Goal: Task Accomplishment & Management: Use online tool/utility

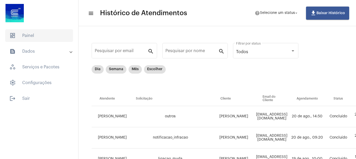
click at [60, 37] on span "dashboard Painel" at bounding box center [39, 35] width 68 height 13
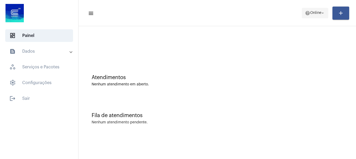
click at [311, 10] on span "help Online arrow_drop_down" at bounding box center [315, 12] width 20 height 9
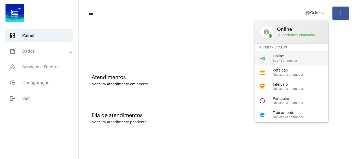
click at [302, 56] on span "Online" at bounding box center [302, 56] width 60 height 4
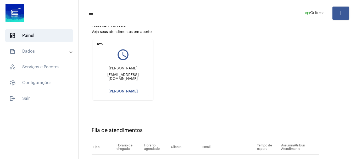
scroll to position [83, 0]
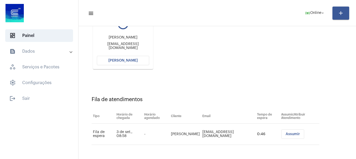
click at [127, 62] on span "[PERSON_NAME]" at bounding box center [122, 61] width 29 height 4
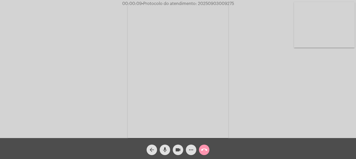
click at [352, 37] on video at bounding box center [324, 24] width 61 height 45
click at [81, 96] on video at bounding box center [69, 70] width 61 height 81
click at [161, 149] on button "mic" at bounding box center [164, 149] width 10 height 10
click at [161, 149] on button "mic_off" at bounding box center [164, 149] width 10 height 10
click at [320, 31] on video at bounding box center [324, 24] width 61 height 45
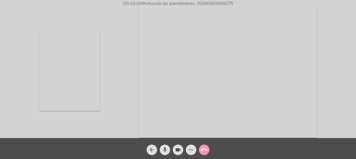
click at [204, 151] on mat-icon "call_end" at bounding box center [204, 149] width 6 height 6
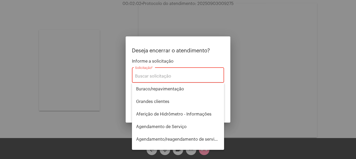
click at [163, 73] on div "Solicitação *" at bounding box center [178, 74] width 86 height 16
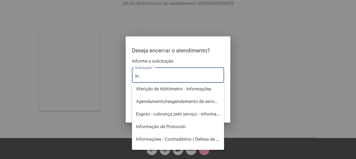
type input "i"
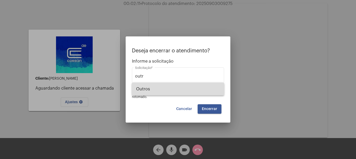
click at [159, 87] on span "Outros" at bounding box center [178, 89] width 84 height 13
type input "Outros"
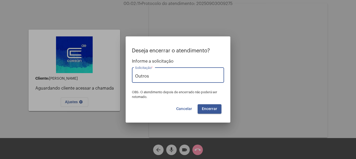
click at [216, 112] on button "Encerrar" at bounding box center [209, 108] width 24 height 9
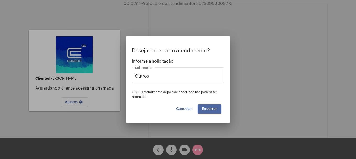
click at [216, 111] on button "Encerrar" at bounding box center [209, 108] width 24 height 9
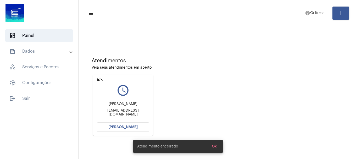
scroll to position [46, 0]
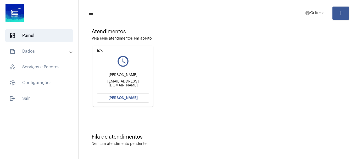
click at [100, 49] on mat-icon "undo" at bounding box center [100, 50] width 6 height 6
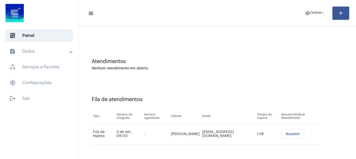
scroll to position [0, 0]
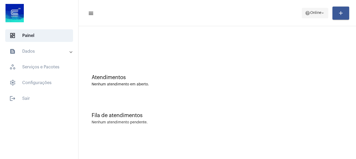
click at [314, 16] on span "help Online arrow_drop_down" at bounding box center [315, 12] width 20 height 9
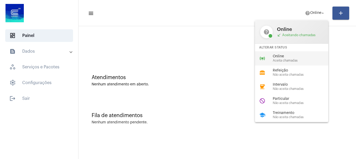
click at [305, 58] on span "Online" at bounding box center [302, 56] width 60 height 4
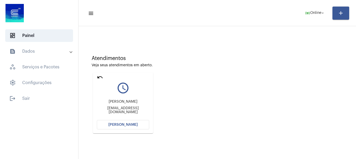
scroll to position [46, 0]
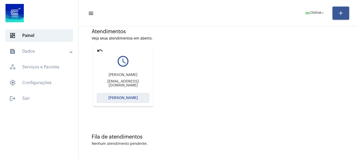
click at [121, 101] on button "[PERSON_NAME]" at bounding box center [123, 97] width 52 height 9
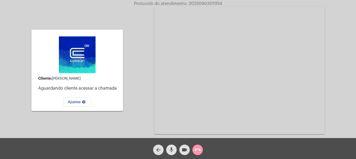
click at [172, 150] on mat-icon "mic" at bounding box center [171, 149] width 6 height 6
click at [172, 150] on mat-icon "mic_off" at bounding box center [171, 149] width 6 height 6
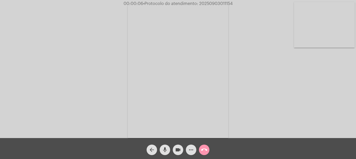
click at [344, 28] on video at bounding box center [324, 24] width 61 height 45
click at [78, 47] on video at bounding box center [69, 70] width 61 height 81
click at [334, 25] on video at bounding box center [324, 24] width 61 height 45
click at [165, 151] on mat-icon "mic" at bounding box center [165, 149] width 6 height 6
click at [89, 81] on video at bounding box center [69, 70] width 61 height 81
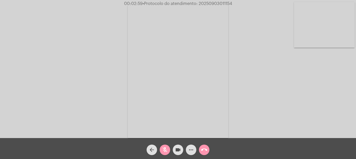
click at [301, 48] on div "Acessando Câmera e Microfone..." at bounding box center [178, 70] width 355 height 138
click at [312, 41] on video at bounding box center [324, 24] width 61 height 45
click at [168, 149] on button "mic_off" at bounding box center [164, 149] width 10 height 10
click at [168, 149] on button "mic" at bounding box center [164, 149] width 10 height 10
click at [168, 148] on button "mic_off" at bounding box center [164, 149] width 10 height 10
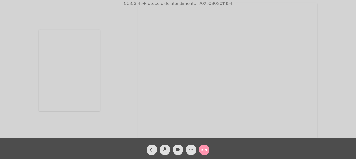
click at [168, 148] on button "mic" at bounding box center [164, 149] width 10 height 10
click at [168, 148] on button "mic_off" at bounding box center [164, 149] width 10 height 10
click at [191, 152] on mat-icon "more_horiz" at bounding box center [191, 149] width 6 height 6
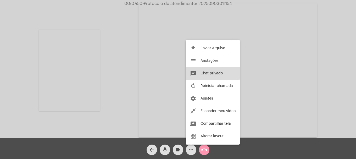
click at [204, 73] on span "Chat privado" at bounding box center [211, 73] width 22 height 4
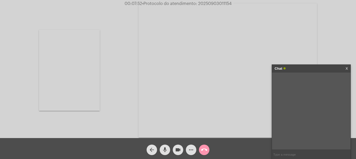
click at [348, 68] on div "Chat X" at bounding box center [311, 69] width 78 height 8
click at [193, 152] on mat-icon "more_horiz" at bounding box center [191, 149] width 6 height 6
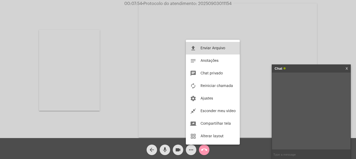
click at [204, 50] on button "file_upload Enviar Arquivo" at bounding box center [213, 48] width 54 height 13
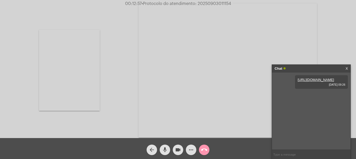
click at [213, 2] on span "• Protocolo do atendimento: 20250903011154" at bounding box center [185, 4] width 89 height 4
copy span "20250903011154"
click at [298, 153] on input "text" at bounding box center [311, 154] width 78 height 9
paste input "20250903011154"
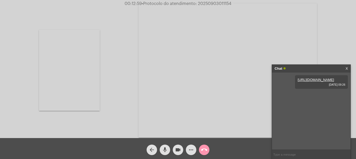
type input "20250903011154"
click at [205, 147] on mat-icon "call_end" at bounding box center [204, 149] width 6 height 6
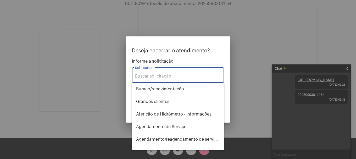
click at [185, 77] on input "Solicitação *" at bounding box center [178, 76] width 86 height 5
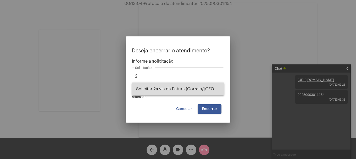
click at [187, 90] on span "Solicitar 2a via da Fatura (Correio/[GEOGRAPHIC_DATA]/Email)" at bounding box center [178, 89] width 84 height 13
type input "Solicitar 2a via da Fatura (Correio/[GEOGRAPHIC_DATA]/Email)"
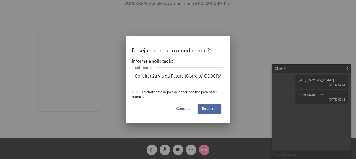
click at [204, 110] on span "Encerrar" at bounding box center [209, 109] width 15 height 4
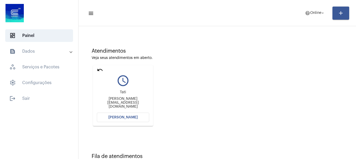
scroll to position [46, 0]
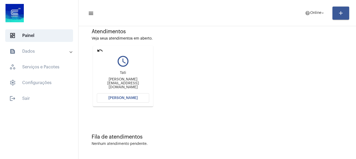
click at [135, 99] on span "[PERSON_NAME]" at bounding box center [122, 98] width 29 height 4
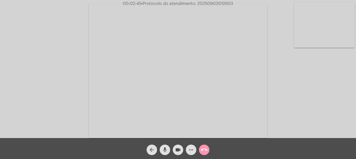
click at [316, 40] on video at bounding box center [324, 24] width 61 height 45
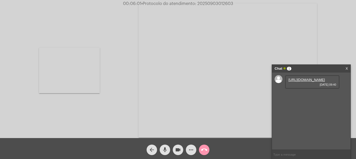
click at [300, 82] on link "[URL][DOMAIN_NAME]" at bounding box center [306, 80] width 36 height 4
click at [192, 151] on mat-icon "more_horiz" at bounding box center [191, 149] width 6 height 6
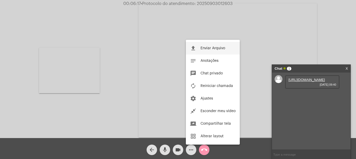
click at [207, 47] on span "Enviar Arquivo" at bounding box center [212, 48] width 25 height 4
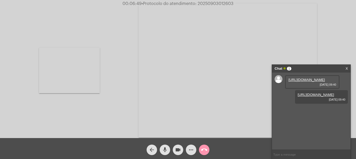
click at [201, 4] on span "• Protocolo do atendimento: 20250903012603" at bounding box center [187, 4] width 92 height 4
copy span "20250903012603"
click at [291, 152] on input "text" at bounding box center [311, 154] width 78 height 9
paste input "20250903012603"
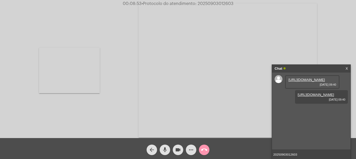
type input "20250903012603"
click at [204, 150] on mat-icon "call_end" at bounding box center [204, 149] width 6 height 6
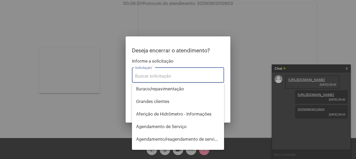
click at [164, 79] on div "Solicitação *" at bounding box center [178, 74] width 86 height 16
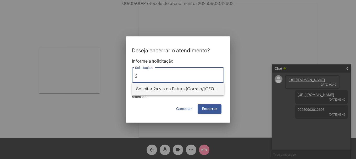
click at [164, 90] on span "Solicitar 2a via da Fatura (Correio/[GEOGRAPHIC_DATA]/Email)" at bounding box center [178, 89] width 84 height 13
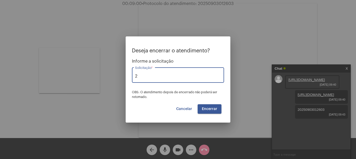
type input "Solicitar 2a via da Fatura (Correio/[GEOGRAPHIC_DATA]/Email)"
click at [212, 110] on span "Encerrar" at bounding box center [209, 109] width 15 height 4
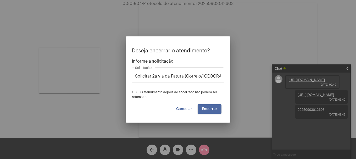
click at [212, 110] on span "Encerrar" at bounding box center [209, 109] width 15 height 4
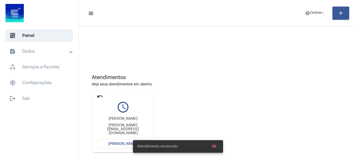
scroll to position [46, 0]
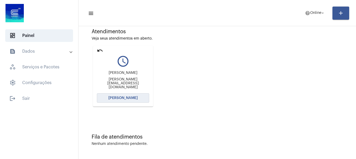
click at [133, 99] on span "[PERSON_NAME]" at bounding box center [122, 98] width 29 height 4
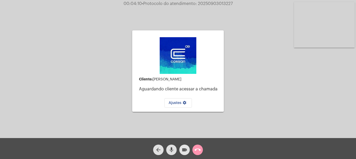
click at [187, 151] on mat-icon "videocam" at bounding box center [184, 149] width 6 height 6
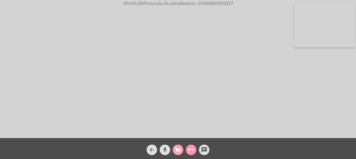
click at [180, 150] on mat-icon "videocam_off" at bounding box center [178, 149] width 6 height 6
click at [161, 151] on button "mic" at bounding box center [164, 149] width 10 height 10
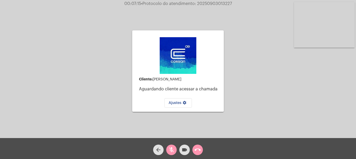
click at [172, 152] on mat-icon "mic_off" at bounding box center [171, 149] width 6 height 6
click at [199, 154] on span "call_end" at bounding box center [197, 149] width 6 height 10
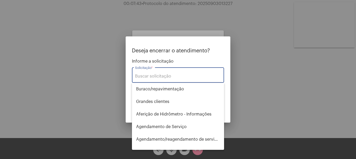
click at [189, 77] on input "Solicitação *" at bounding box center [178, 76] width 86 height 5
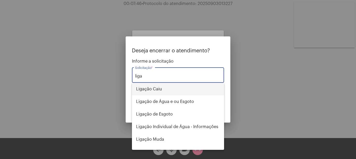
click at [189, 93] on span "Ligação Caiu" at bounding box center [178, 89] width 84 height 13
type input "Ligação Caiu"
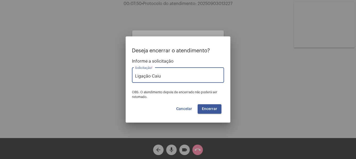
click at [201, 111] on button "Encerrar" at bounding box center [209, 108] width 24 height 9
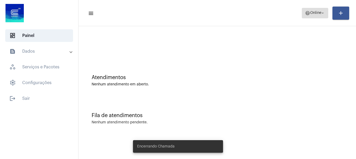
click at [310, 12] on span "Online" at bounding box center [315, 13] width 11 height 4
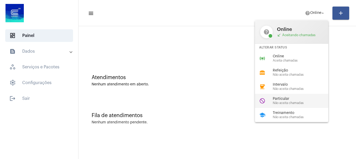
click at [293, 106] on div "do_not_disturb Particular Não aceita chamadas" at bounding box center [296, 101] width 82 height 14
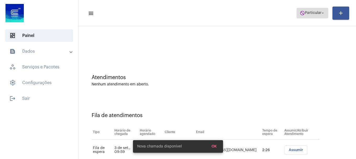
click at [310, 15] on span "do_not_disturb Particular arrow_drop_down" at bounding box center [311, 12] width 25 height 9
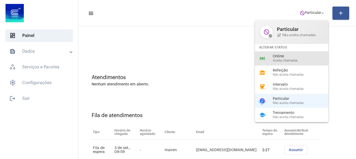
drag, startPoint x: 290, startPoint y: 61, endPoint x: 286, endPoint y: 49, distance: 12.6
click at [290, 59] on span "Aceita chamadas" at bounding box center [302, 60] width 60 height 3
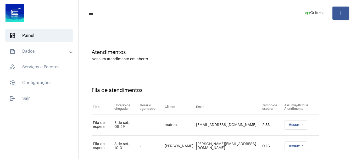
scroll to position [37, 0]
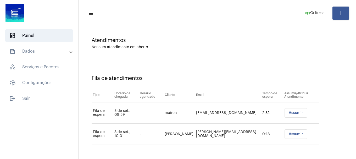
click at [292, 112] on span "Assumir" at bounding box center [295, 113] width 14 height 4
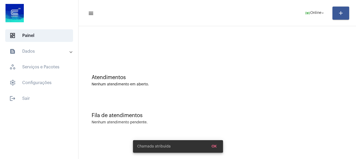
scroll to position [0, 0]
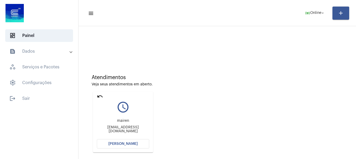
click at [144, 141] on button "[PERSON_NAME]" at bounding box center [123, 143] width 52 height 9
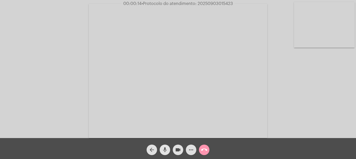
click at [168, 151] on mat-icon "mic" at bounding box center [165, 149] width 6 height 6
click at [168, 151] on mat-icon "mic_off" at bounding box center [165, 149] width 6 height 6
click at [326, 27] on video at bounding box center [324, 24] width 61 height 45
click at [73, 82] on video at bounding box center [69, 70] width 61 height 45
click at [165, 152] on mat-icon "mic" at bounding box center [165, 149] width 6 height 6
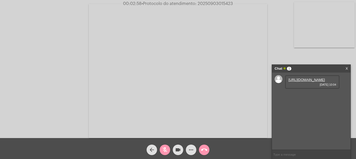
click at [165, 147] on mat-icon "mic_off" at bounding box center [165, 149] width 6 height 6
click at [301, 79] on link "[URL][DOMAIN_NAME]" at bounding box center [306, 80] width 36 height 4
click at [306, 158] on input "text" at bounding box center [311, 154] width 78 height 9
type input "o"
type input "oi"
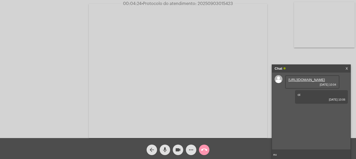
type input "e"
click at [176, 151] on mat-icon "videocam" at bounding box center [178, 149] width 6 height 6
click at [175, 149] on mat-icon "videocam_off" at bounding box center [178, 149] width 6 height 6
click at [320, 37] on video at bounding box center [324, 24] width 61 height 45
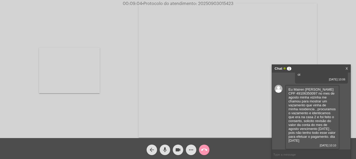
scroll to position [32, 0]
click at [326, 127] on span "Eu Mairen [PERSON_NAME] CPF 49106350097 no mes de agosto minha vizinha me chamo…" at bounding box center [311, 114] width 47 height 55
click at [326, 130] on span "Eu Mairen [PERSON_NAME] CPF 49106350097 no mes de agosto minha vizinha me chamo…" at bounding box center [311, 114] width 47 height 55
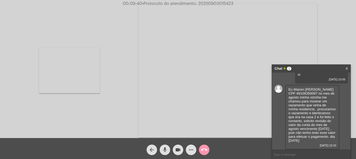
click at [326, 130] on span "Eu Mairen [PERSON_NAME] CPF 49106350097 no mes de agosto minha vizinha me chamo…" at bounding box center [311, 114] width 47 height 55
click at [314, 135] on span "Eu Mairen [PERSON_NAME] CPF 49106350097 no mes de agosto minha vizinha me chamo…" at bounding box center [311, 114] width 47 height 55
drag, startPoint x: 311, startPoint y: 117, endPoint x: 316, endPoint y: 117, distance: 5.3
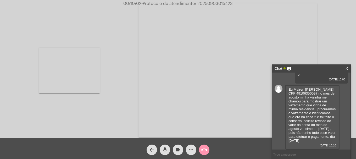
click at [316, 117] on span "Eu Mairen [PERSON_NAME] CPF 49106350097 no mes de agosto minha vizinha me chamo…" at bounding box center [311, 114] width 47 height 55
drag, startPoint x: 303, startPoint y: 116, endPoint x: 330, endPoint y: 132, distance: 31.6
click at [330, 132] on div "Eu Mairen [PERSON_NAME] CPF 49106350097 no mes de agosto minha vizinha me chamo…" at bounding box center [312, 117] width 54 height 65
click at [320, 135] on div "Eu Mairen [PERSON_NAME] CPF 49106350097 no mes de agosto minha vizinha me chamo…" at bounding box center [312, 117] width 54 height 65
click at [324, 128] on span "Eu Mairen [PERSON_NAME] CPF 49106350097 no mes de agosto minha vizinha me chamo…" at bounding box center [311, 114] width 47 height 55
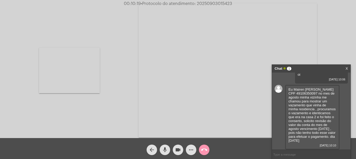
click at [325, 128] on span "Eu Mairen [PERSON_NAME] CPF 49106350097 no mes de agosto minha vizinha me chamo…" at bounding box center [311, 114] width 47 height 55
click at [165, 147] on mat-icon "mic" at bounding box center [165, 149] width 6 height 6
click at [180, 147] on mat-icon "videocam" at bounding box center [178, 149] width 6 height 6
click at [180, 147] on mat-icon "videocam_off" at bounding box center [178, 149] width 6 height 6
click at [179, 150] on mat-icon "videocam" at bounding box center [178, 149] width 6 height 6
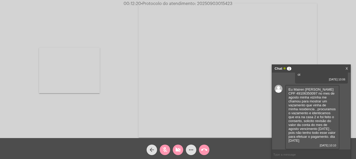
click at [163, 151] on mat-icon "mic_off" at bounding box center [165, 149] width 6 height 6
click at [177, 150] on mat-icon "videocam_off" at bounding box center [178, 149] width 6 height 6
click at [168, 150] on mat-icon "mic" at bounding box center [165, 149] width 6 height 6
click at [66, 79] on video at bounding box center [69, 70] width 61 height 45
click at [306, 24] on video at bounding box center [324, 24] width 61 height 45
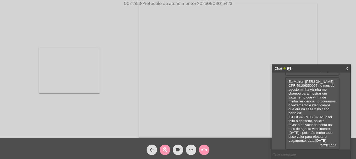
scroll to position [102, 0]
click at [165, 149] on mat-icon "mic_off" at bounding box center [165, 149] width 6 height 6
click at [209, 1] on span "00:21:28 • Protocolo do atendimento: 20250903015423" at bounding box center [178, 3] width 113 height 5
copy span "20250903015423"
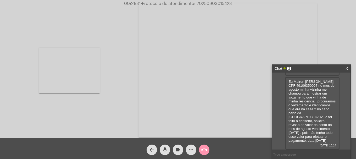
click at [298, 157] on input "text" at bounding box center [311, 154] width 78 height 9
paste input "20250903015423"
type input "20250903015423"
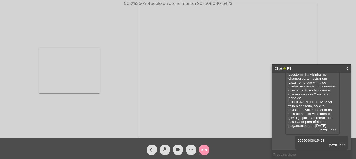
click at [206, 149] on mat-icon "call_end" at bounding box center [204, 149] width 6 height 6
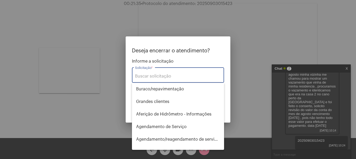
click at [156, 74] on input "Solicitação *" at bounding box center [178, 76] width 86 height 5
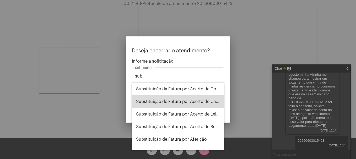
click at [190, 104] on span "Substituição de Fatura por Acerto de Cadastro" at bounding box center [178, 101] width 84 height 13
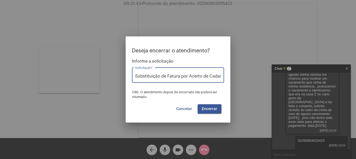
scroll to position [0, 5]
click at [219, 78] on input "Substituição de Fatura por Acerto de Cadastro" at bounding box center [178, 76] width 86 height 5
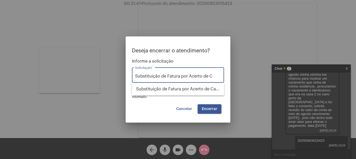
scroll to position [0, 0]
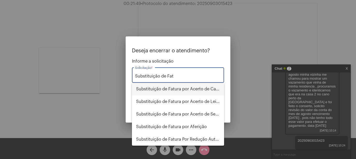
click at [216, 90] on span "Substituição de Fatura por Acerto de Cadastro" at bounding box center [178, 89] width 84 height 13
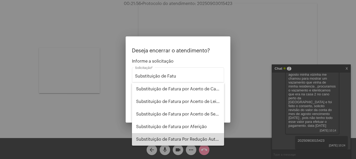
click at [208, 137] on span "Substituição de Fatura Por Redução Autorizada" at bounding box center [178, 139] width 84 height 13
type input "Substituição de Fatura Por Redução Autorizada"
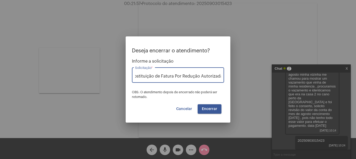
click at [216, 108] on span "Encerrar" at bounding box center [209, 109] width 15 height 4
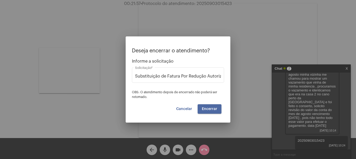
click at [216, 108] on span "Encerrar" at bounding box center [209, 109] width 15 height 4
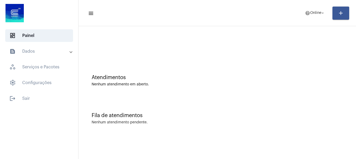
click at [311, 19] on mat-toolbar-row "menu help Online arrow_drop_down add" at bounding box center [216, 13] width 277 height 17
click at [311, 16] on span "help Online arrow_drop_down" at bounding box center [315, 12] width 20 height 9
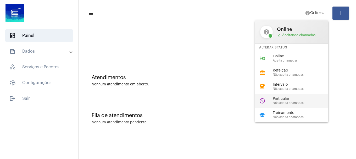
click at [287, 102] on span "Não aceita chamadas" at bounding box center [302, 102] width 60 height 3
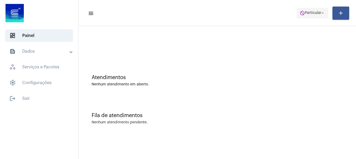
click at [319, 8] on button "do_not_disturb Particular arrow_drop_down" at bounding box center [312, 13] width 32 height 10
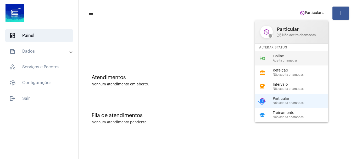
click at [283, 55] on span "Online" at bounding box center [302, 56] width 60 height 4
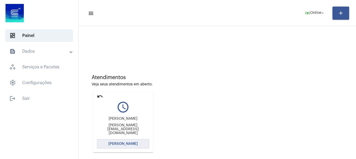
click at [116, 141] on button "[PERSON_NAME]" at bounding box center [123, 143] width 52 height 9
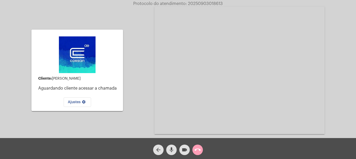
click at [198, 152] on mat-icon "call_end" at bounding box center [197, 149] width 6 height 6
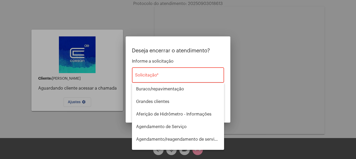
click at [164, 80] on div "Solicitação *" at bounding box center [178, 74] width 86 height 16
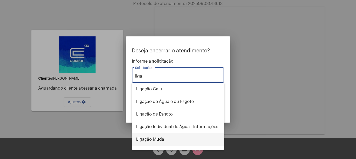
click at [161, 140] on span "Ligação Muda" at bounding box center [178, 139] width 84 height 13
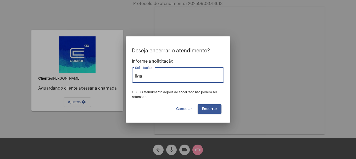
type input "Ligação Muda"
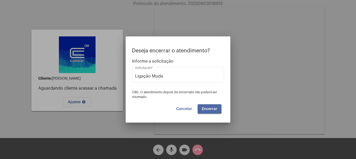
click at [201, 107] on button "Encerrar" at bounding box center [209, 108] width 24 height 9
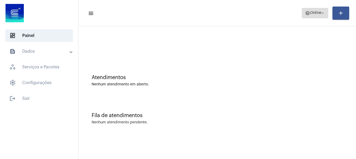
click at [321, 13] on mat-icon "arrow_drop_down" at bounding box center [322, 13] width 5 height 5
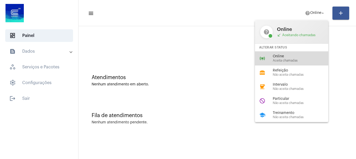
click at [295, 56] on span "Online" at bounding box center [302, 56] width 60 height 4
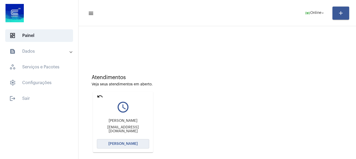
click at [130, 142] on span "[PERSON_NAME]" at bounding box center [122, 144] width 29 height 4
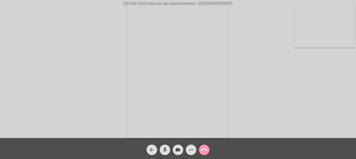
click at [323, 40] on video at bounding box center [324, 24] width 61 height 45
click at [207, 151] on mat-icon "call_end" at bounding box center [204, 149] width 6 height 6
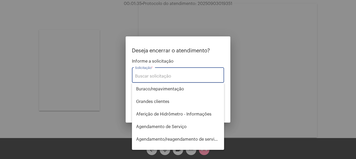
click at [174, 77] on input "Solicitação *" at bounding box center [178, 76] width 86 height 5
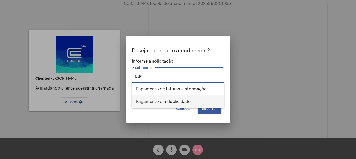
click at [176, 101] on span "Pagamento em duplicidade" at bounding box center [178, 101] width 84 height 13
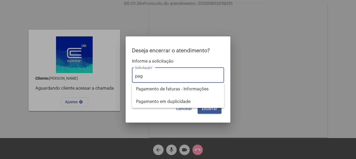
type input "Pagamento em duplicidade"
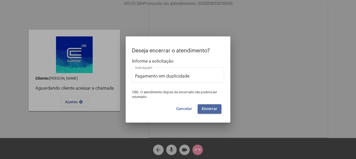
click at [208, 109] on span "Encerrar" at bounding box center [209, 109] width 15 height 4
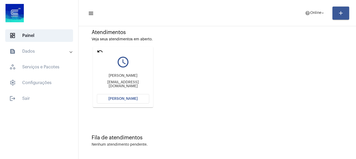
scroll to position [46, 0]
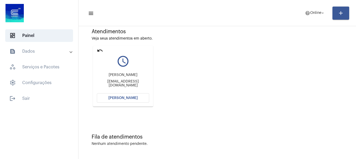
click at [127, 94] on button "[PERSON_NAME]" at bounding box center [123, 97] width 52 height 9
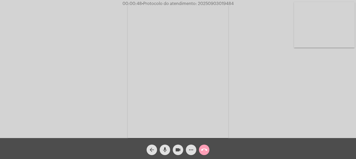
click at [202, 147] on mat-icon "call_end" at bounding box center [204, 149] width 6 height 6
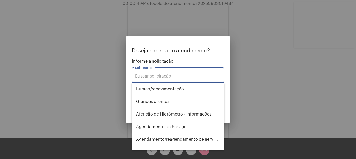
click at [160, 78] on input "Solicitação *" at bounding box center [178, 76] width 86 height 5
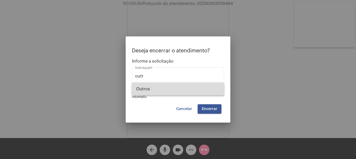
click at [169, 88] on span "Outros" at bounding box center [178, 89] width 84 height 13
type input "Outros"
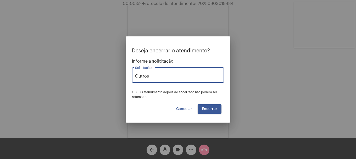
click at [210, 114] on mat-dialog-container "Deseja encerrar o atendimento? Informe a solicitação Outros Solicitação * OBS: …" at bounding box center [177, 79] width 105 height 86
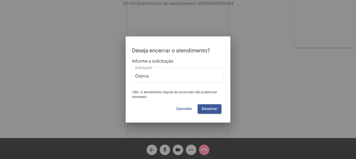
click at [210, 114] on mat-dialog-container "Deseja encerrar o atendimento? Informe a solicitação Outros Solicitação * OBS: …" at bounding box center [177, 79] width 105 height 86
drag, startPoint x: 210, startPoint y: 113, endPoint x: 210, endPoint y: 109, distance: 4.2
click at [210, 110] on button "Encerrar" at bounding box center [209, 108] width 24 height 9
click at [210, 109] on span "Encerrar" at bounding box center [209, 109] width 15 height 4
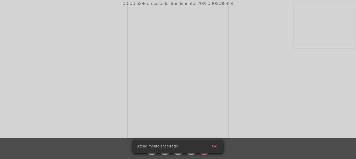
click at [210, 109] on video at bounding box center [178, 71] width 100 height 134
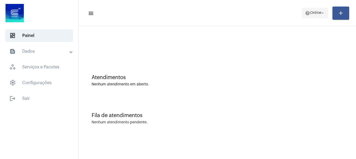
click at [320, 16] on span "help Online arrow_drop_down" at bounding box center [315, 12] width 20 height 9
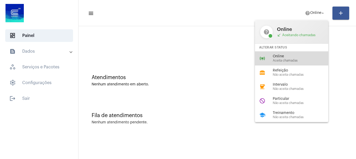
click at [286, 58] on span "Online" at bounding box center [302, 56] width 60 height 4
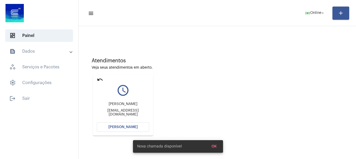
scroll to position [46, 0]
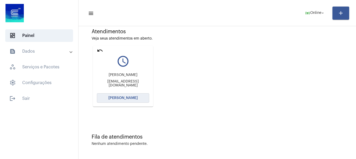
click at [141, 102] on button "[PERSON_NAME]" at bounding box center [123, 97] width 52 height 9
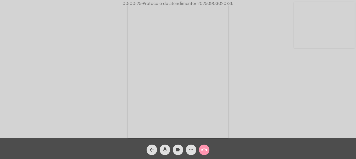
click at [208, 145] on div "call_end" at bounding box center [203, 148] width 13 height 13
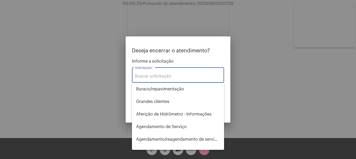
click at [160, 70] on div "Solicitação *" at bounding box center [178, 74] width 86 height 16
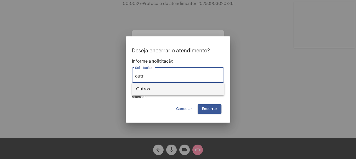
click at [156, 91] on span "Outros" at bounding box center [178, 89] width 84 height 13
type input "Outros"
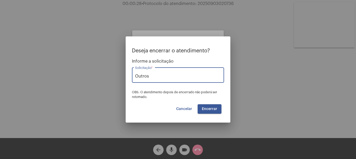
click at [215, 111] on button "Encerrar" at bounding box center [209, 108] width 24 height 9
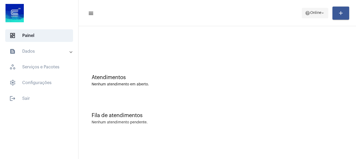
click at [315, 18] on span "help Online arrow_drop_down" at bounding box center [315, 12] width 20 height 9
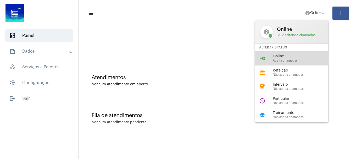
click at [285, 56] on span "Online" at bounding box center [302, 56] width 60 height 4
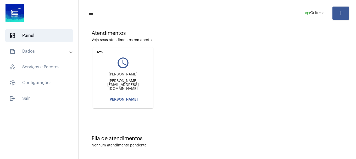
scroll to position [46, 0]
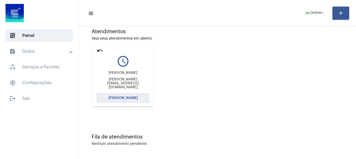
click at [128, 99] on span "[PERSON_NAME]" at bounding box center [122, 98] width 29 height 4
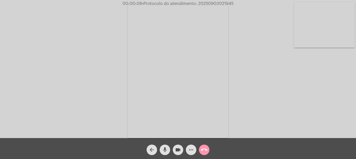
click at [326, 18] on video at bounding box center [324, 24] width 61 height 45
click at [89, 74] on video at bounding box center [69, 70] width 61 height 81
click at [175, 151] on mat-icon "videocam" at bounding box center [178, 149] width 6 height 6
click at [169, 151] on button "mic" at bounding box center [164, 149] width 10 height 10
click at [169, 151] on button "mic_off" at bounding box center [164, 149] width 10 height 10
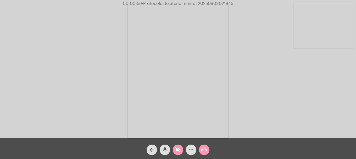
click at [175, 151] on mat-icon "videocam_off" at bounding box center [178, 149] width 6 height 6
click at [330, 25] on video at bounding box center [324, 24] width 61 height 45
click at [194, 148] on mat-icon "more_horiz" at bounding box center [191, 149] width 6 height 6
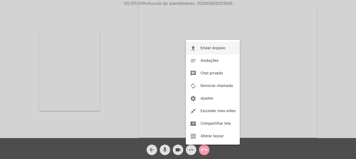
click at [211, 48] on span "Enviar Arquivo" at bounding box center [212, 48] width 25 height 4
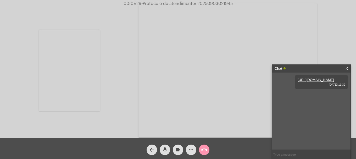
click at [217, 2] on span "• Protocolo do atendimento: 20250903021945" at bounding box center [186, 4] width 91 height 4
copy span "20250903021945"
click at [301, 154] on input "text" at bounding box center [311, 154] width 78 height 9
paste input "20250903021945"
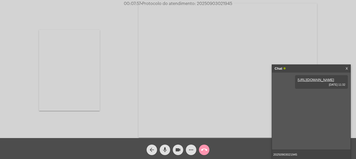
type input "20250903021945"
click at [207, 152] on mat-icon "call_end" at bounding box center [204, 149] width 6 height 6
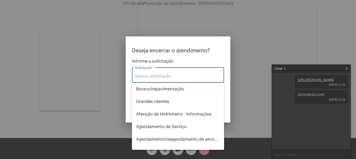
click at [155, 74] on input "Solicitação *" at bounding box center [178, 76] width 86 height 5
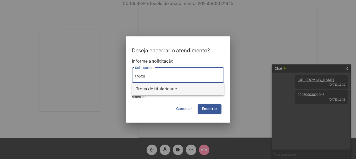
click at [154, 89] on span "Troca de titularidade" at bounding box center [178, 89] width 84 height 13
type input "Troca de titularidade"
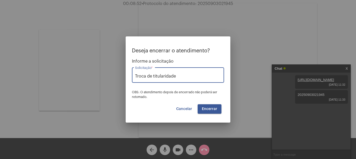
click at [214, 111] on button "Encerrar" at bounding box center [209, 108] width 24 height 9
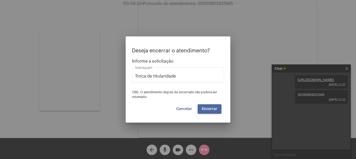
click at [214, 111] on button "Encerrar" at bounding box center [209, 108] width 24 height 9
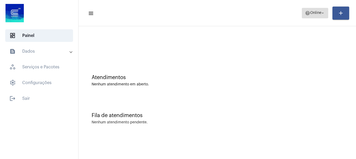
click at [312, 12] on span "Online" at bounding box center [315, 13] width 11 height 4
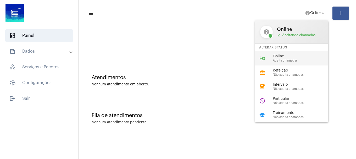
click at [287, 53] on div "online_prediction Online Aceita chamadas" at bounding box center [296, 58] width 82 height 14
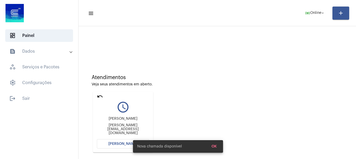
click at [127, 141] on div "Nova chamada disponível OK" at bounding box center [178, 146] width 102 height 25
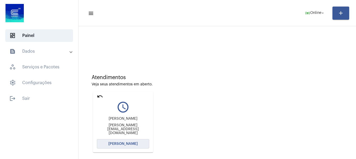
click at [127, 141] on button "[PERSON_NAME]" at bounding box center [123, 143] width 52 height 9
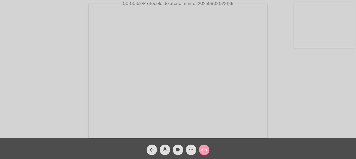
click at [306, 41] on video at bounding box center [324, 24] width 61 height 45
click at [202, 147] on mat-icon "call_end" at bounding box center [204, 149] width 6 height 6
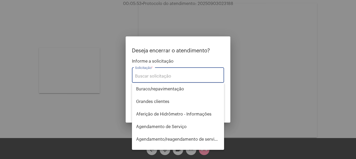
click at [170, 77] on input "Solicitação *" at bounding box center [178, 76] width 86 height 5
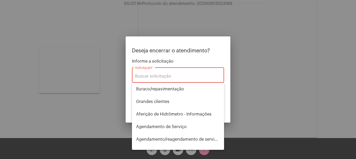
click at [326, 60] on div at bounding box center [178, 79] width 356 height 159
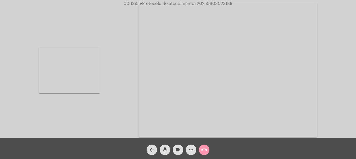
click at [183, 148] on div "videocam" at bounding box center [177, 148] width 13 height 13
drag, startPoint x: 178, startPoint y: 148, endPoint x: 180, endPoint y: 149, distance: 2.9
click at [178, 148] on mat-icon "videocam_off" at bounding box center [178, 149] width 6 height 6
click at [187, 149] on button "more_horiz" at bounding box center [191, 149] width 10 height 10
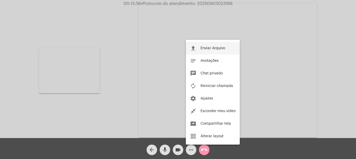
click at [203, 47] on span "Enviar Arquivo" at bounding box center [212, 48] width 25 height 4
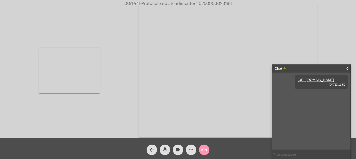
click at [78, 80] on video at bounding box center [69, 70] width 61 height 45
click at [206, 147] on mat-icon "call_end" at bounding box center [204, 149] width 6 height 6
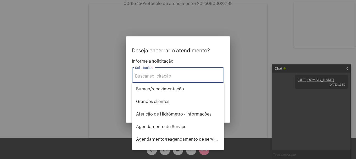
click at [38, 60] on div at bounding box center [178, 79] width 356 height 159
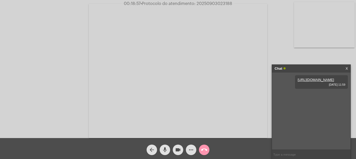
click at [346, 68] on link "X" at bounding box center [346, 69] width 2 height 8
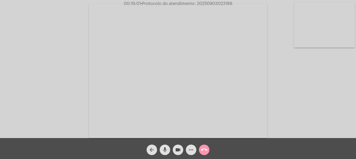
click at [297, 21] on video at bounding box center [324, 24] width 61 height 45
click at [164, 147] on mat-icon "mic" at bounding box center [165, 149] width 6 height 6
click at [167, 149] on mat-icon "mic_off" at bounding box center [165, 149] width 6 height 6
click at [179, 151] on mat-icon "videocam" at bounding box center [178, 149] width 6 height 6
click at [167, 149] on mat-icon "mic" at bounding box center [165, 149] width 6 height 6
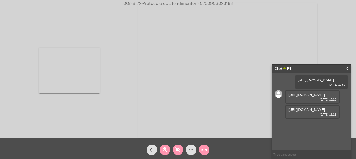
click at [177, 149] on mat-icon "videocam_off" at bounding box center [178, 149] width 6 height 6
click at [168, 150] on button "mic_off" at bounding box center [164, 149] width 10 height 10
click at [306, 96] on link "[URL][DOMAIN_NAME]" at bounding box center [306, 95] width 36 height 4
click at [309, 111] on link "[URL][DOMAIN_NAME]" at bounding box center [306, 109] width 36 height 4
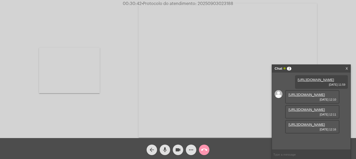
scroll to position [31, 0]
click at [307, 126] on link "[URL][DOMAIN_NAME]" at bounding box center [306, 124] width 36 height 4
click at [68, 73] on video at bounding box center [69, 70] width 61 height 45
click at [166, 147] on mat-icon "mic" at bounding box center [165, 149] width 6 height 6
click at [164, 151] on mat-icon "mic_off" at bounding box center [165, 149] width 6 height 6
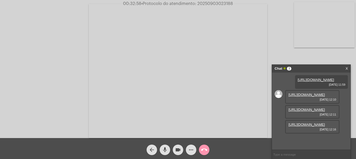
click at [201, 151] on mat-icon "call_end" at bounding box center [204, 149] width 6 height 6
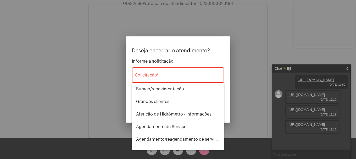
click at [197, 73] on div "Solicitação *" at bounding box center [178, 74] width 86 height 16
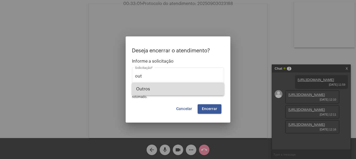
click at [196, 91] on span "Outros" at bounding box center [178, 89] width 84 height 13
type input "Outros"
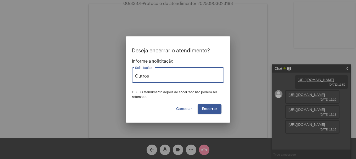
click at [212, 112] on button "Encerrar" at bounding box center [209, 108] width 24 height 9
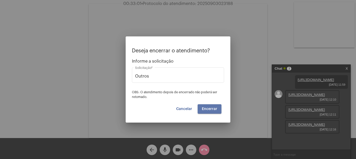
click at [212, 112] on button "Encerrar" at bounding box center [209, 108] width 24 height 9
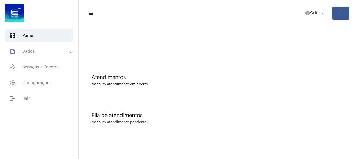
click at [48, 54] on mat-expansion-panel-header "text_snippet_outlined Dados" at bounding box center [40, 51] width 75 height 13
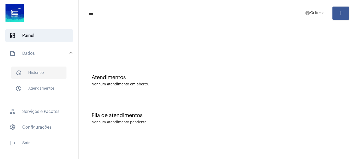
drag, startPoint x: 44, startPoint y: 62, endPoint x: 41, endPoint y: 71, distance: 8.8
click at [42, 68] on div "history_outlined Histórico schedule_outlined Agendamentos" at bounding box center [40, 82] width 75 height 40
click at [39, 77] on span "history_outlined Histórico" at bounding box center [38, 72] width 55 height 13
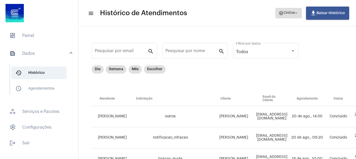
click at [295, 14] on mat-icon "arrow_drop_down" at bounding box center [296, 13] width 5 height 5
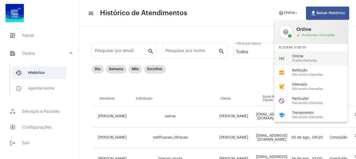
click at [292, 60] on span "Aceita chamadas" at bounding box center [322, 60] width 60 height 3
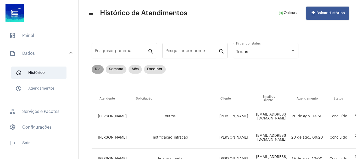
click at [94, 70] on mat-chip "Dia" at bounding box center [98, 69] width 12 height 8
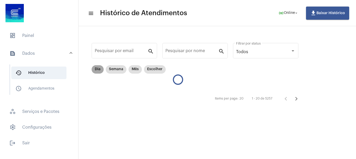
click at [95, 71] on mat-chip "Dia" at bounding box center [98, 69] width 12 height 8
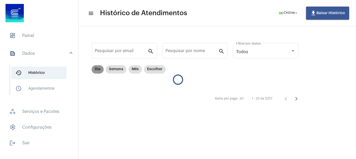
click at [95, 71] on mat-chip "Dia" at bounding box center [98, 69] width 12 height 8
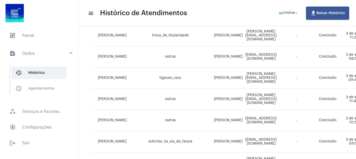
scroll to position [157, 0]
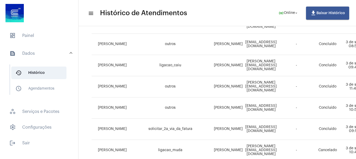
drag, startPoint x: 261, startPoint y: 87, endPoint x: 271, endPoint y: 85, distance: 10.3
click at [271, 85] on td "[PERSON_NAME][EMAIL_ADDRESS][DOMAIN_NAME]" at bounding box center [261, 86] width 34 height 21
click at [229, 89] on td "[PERSON_NAME]" at bounding box center [227, 86] width 31 height 21
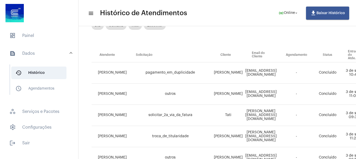
scroll to position [0, 0]
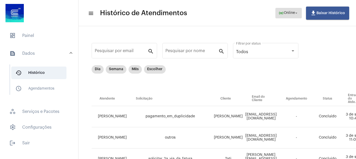
click at [284, 11] on span "online_prediction Online arrow_drop_down" at bounding box center [288, 12] width 20 height 9
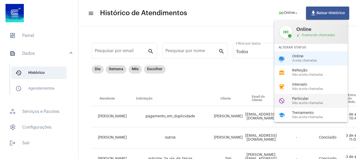
click at [300, 97] on span "Particular" at bounding box center [322, 99] width 60 height 4
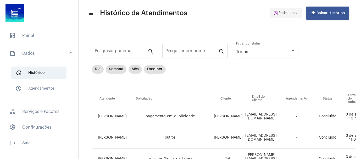
click at [276, 16] on span "do_not_disturb Particular arrow_drop_down" at bounding box center [285, 12] width 25 height 9
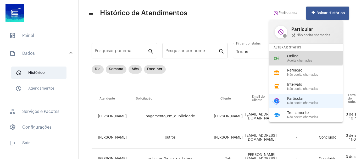
click at [286, 55] on div "online_prediction Online Aceita chamadas" at bounding box center [310, 58] width 82 height 14
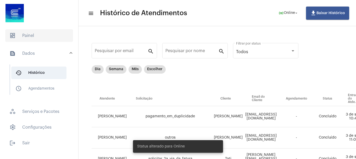
click at [45, 41] on span "dashboard Painel" at bounding box center [39, 35] width 68 height 13
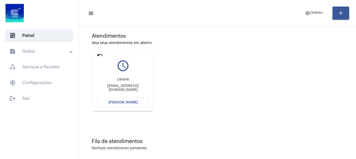
scroll to position [46, 0]
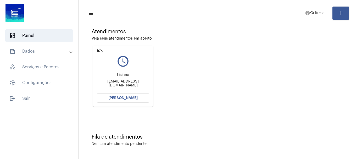
click at [126, 97] on span "[PERSON_NAME]" at bounding box center [122, 98] width 29 height 4
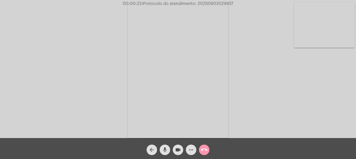
click at [317, 41] on video at bounding box center [324, 24] width 61 height 45
click at [163, 152] on mat-icon "mic" at bounding box center [165, 149] width 6 height 6
click at [166, 150] on mat-icon "mic_off" at bounding box center [165, 149] width 6 height 6
click at [190, 148] on mat-icon "more_horiz" at bounding box center [191, 149] width 6 height 6
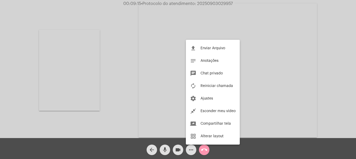
click at [190, 148] on div at bounding box center [178, 79] width 356 height 159
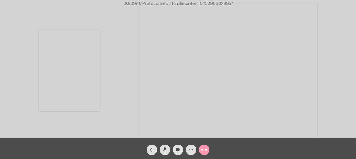
click at [190, 148] on mat-icon "more_horiz" at bounding box center [191, 149] width 6 height 6
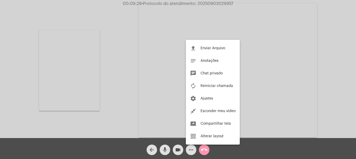
click at [131, 107] on div at bounding box center [178, 79] width 356 height 159
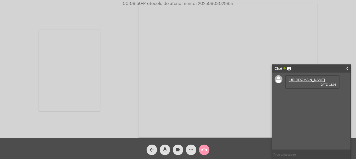
click at [305, 80] on link "[URL][DOMAIN_NAME]" at bounding box center [306, 80] width 36 height 4
click at [291, 96] on link "[URL][DOMAIN_NAME]" at bounding box center [306, 95] width 36 height 4
click at [303, 111] on link "[URL][DOMAIN_NAME]" at bounding box center [306, 109] width 36 height 4
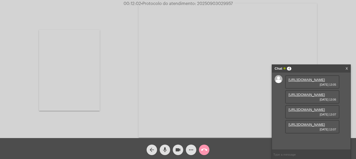
scroll to position [31, 0]
click at [302, 126] on link "https://neft-transfer-bucket.s3.amazonaws.com/temp-62a8996e-cce3-3e72-1770-6d61…" at bounding box center [306, 124] width 36 height 4
click at [194, 147] on button "more_horiz" at bounding box center [191, 149] width 10 height 10
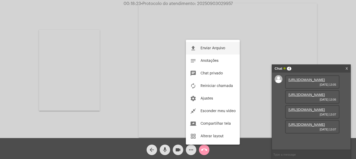
click at [229, 51] on button "file_upload Enviar Arquivo" at bounding box center [213, 48] width 54 height 13
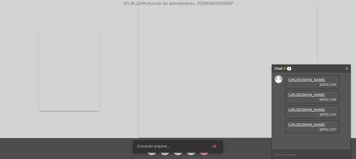
scroll to position [58, 0]
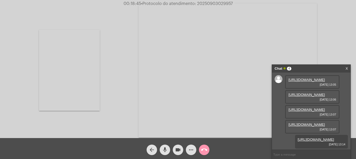
click at [180, 152] on mat-icon "videocam" at bounding box center [178, 149] width 6 height 6
click at [164, 148] on mat-icon "mic" at bounding box center [165, 149] width 6 height 6
click at [163, 150] on mat-icon "mic_off" at bounding box center [165, 149] width 6 height 6
click at [180, 150] on mat-icon "videocam_off" at bounding box center [178, 149] width 6 height 6
click at [214, 3] on span "• Protocolo do atendimento: 20250903029957" at bounding box center [187, 4] width 92 height 4
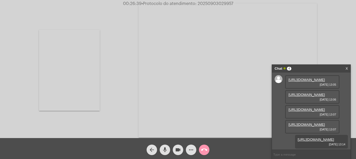
click at [214, 3] on span "• Protocolo do atendimento: 20250903029957" at bounding box center [187, 4] width 92 height 4
copy span "20250903029957"
click at [309, 154] on input "text" at bounding box center [311, 154] width 78 height 9
paste input "20250903029957"
type input "20250903029957"
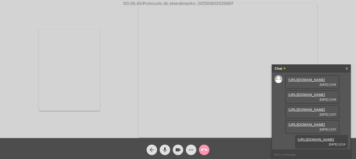
scroll to position [73, 0]
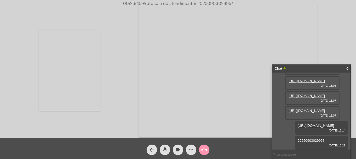
click at [203, 151] on mat-icon "call_end" at bounding box center [204, 149] width 6 height 6
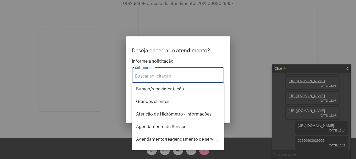
click at [165, 78] on input "Solicitação *" at bounding box center [178, 76] width 86 height 5
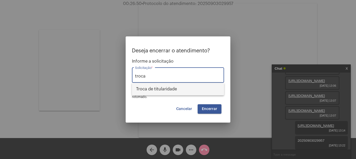
click at [166, 91] on span "Troca de titularidade" at bounding box center [178, 89] width 84 height 13
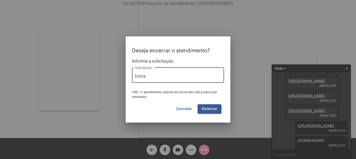
type input "Troca de titularidade"
click at [211, 106] on button "Encerrar" at bounding box center [209, 108] width 24 height 9
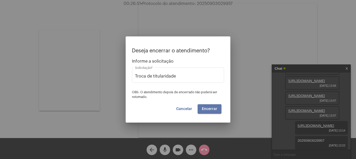
click at [211, 106] on button "Encerrar" at bounding box center [209, 108] width 24 height 9
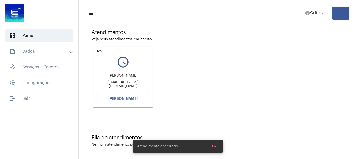
scroll to position [46, 0]
click at [102, 50] on mat-icon "undo" at bounding box center [100, 50] width 6 height 6
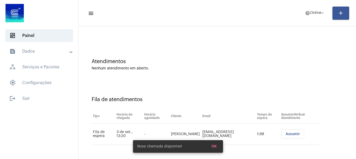
scroll to position [0, 0]
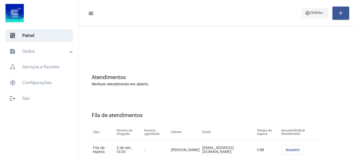
click at [317, 18] on button "help Online arrow_drop_down" at bounding box center [314, 13] width 26 height 10
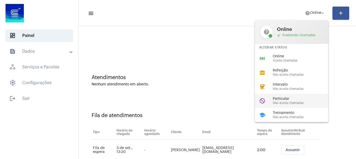
click at [289, 101] on span "Não aceita chamadas" at bounding box center [302, 102] width 60 height 3
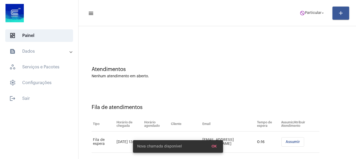
scroll to position [16, 0]
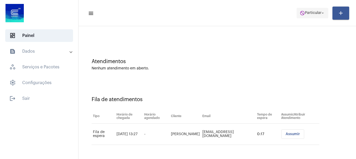
click at [305, 11] on span "Particular" at bounding box center [313, 13] width 16 height 4
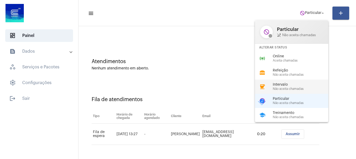
click at [275, 85] on span "Intervalo" at bounding box center [302, 85] width 60 height 4
